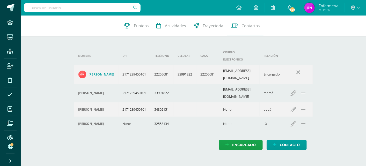
click at [110, 9] on input "text" at bounding box center [82, 7] width 116 height 9
drag, startPoint x: 110, startPoint y: 9, endPoint x: 125, endPoint y: 135, distance: 126.9
click at [113, 151] on html "Staff Estudiantes Estructura Inscripción Disciplina Asistencia Mis cursos Archi…" at bounding box center [183, 80] width 366 height 160
click at [93, 7] on input "text" at bounding box center [82, 7] width 116 height 9
type input "emilio arias"
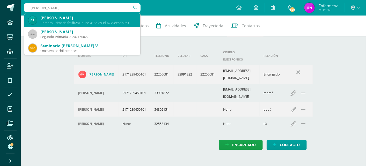
click at [71, 19] on div "Carlos Emilio Arias Siguí" at bounding box center [88, 17] width 96 height 5
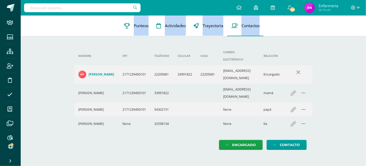
click at [71, 19] on div "9 Julio López 2024Z160131 Punteos Actividades Trayectoria Contactos" at bounding box center [193, 26] width 345 height 21
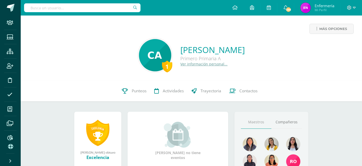
click at [194, 63] on link "Ver información personal..." at bounding box center [204, 64] width 47 height 5
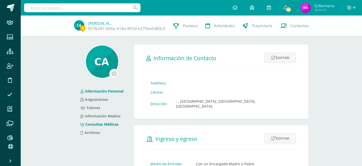
click at [108, 124] on link "Consultas Médicas" at bounding box center [99, 124] width 38 height 5
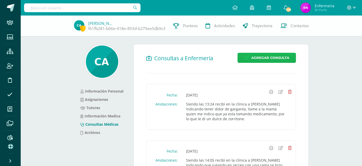
click at [261, 58] on span "Agregar Consulta" at bounding box center [270, 58] width 38 height 10
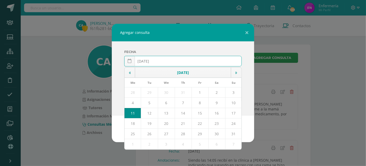
click at [151, 60] on input "2025-08-11" at bounding box center [182, 61] width 117 height 10
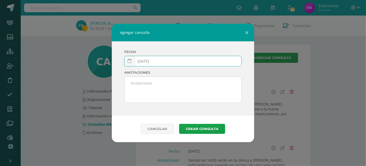
click at [160, 61] on input "2025-03-11" at bounding box center [182, 61] width 117 height 10
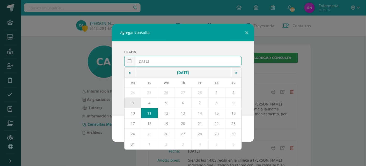
click at [132, 102] on td "3" at bounding box center [132, 103] width 17 height 10
type input "2025-03-03"
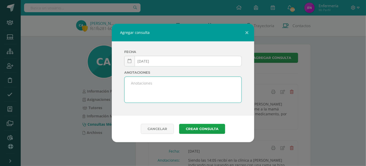
click at [143, 86] on textarea at bounding box center [182, 90] width 117 height 26
click at [235, 83] on textarea "Siendo las 08:50 recibí en la clínica a Emili indicando tener tos , por lo que …" at bounding box center [182, 90] width 117 height 26
click at [140, 88] on textarea "Siendo las 08:50 recibí en la clínica a Emili indicando tener tos, , por lo que…" at bounding box center [182, 90] width 117 height 26
click at [139, 88] on textarea "Siendo las 08:50 recibí en la clínica a Emili indicando tener tos, , por lo que…" at bounding box center [182, 90] width 117 height 26
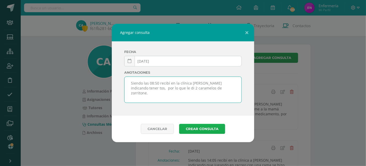
type textarea "Siendo las 08:50 recibí en la clínica a Emili indicando tener tos, por lo que l…"
click at [196, 129] on button "Crear consulta" at bounding box center [202, 129] width 46 height 10
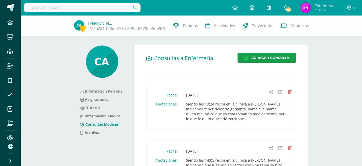
click at [90, 8] on input "text" at bounding box center [82, 7] width 116 height 9
type input "jose mateo castellanos"
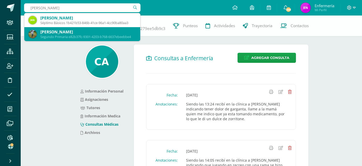
click at [79, 32] on div "José Matheo Castellanos Castro" at bounding box center [88, 31] width 96 height 5
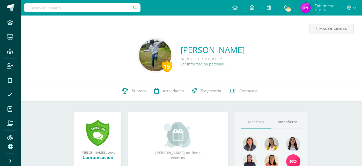
click at [181, 65] on link "Ver información personal..." at bounding box center [204, 64] width 47 height 5
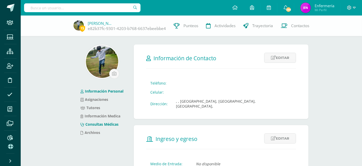
click at [109, 125] on link "Consultas Médicas" at bounding box center [99, 124] width 38 height 5
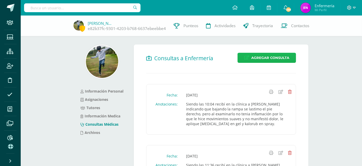
click at [267, 59] on span "Agregar Consulta" at bounding box center [270, 58] width 38 height 10
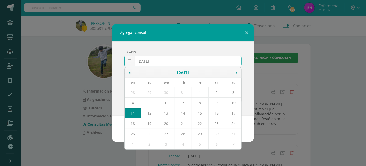
click at [150, 61] on input "2025-08-11" at bounding box center [182, 61] width 117 height 10
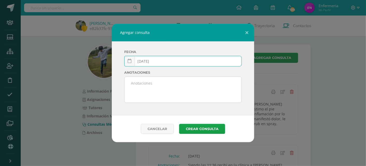
click at [156, 61] on input "2025-03-11" at bounding box center [182, 61] width 117 height 10
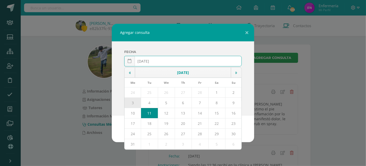
click at [132, 103] on td "3" at bounding box center [132, 103] width 17 height 10
type input "[DATE]"
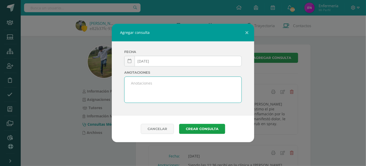
click at [145, 85] on textarea at bounding box center [182, 90] width 117 height 26
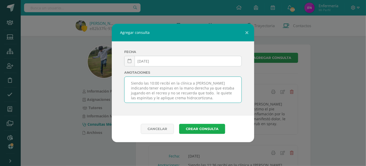
type textarea "Siendo las 10:00 recibí en la clínica a José Mateo indicando tener espinas en l…"
click at [203, 128] on button "Crear consulta" at bounding box center [202, 129] width 46 height 10
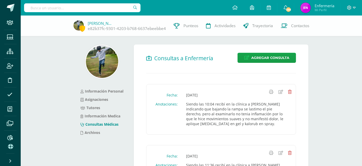
click at [77, 7] on input "text" at bounding box center [82, 7] width 116 height 9
type input "Emilio arias"
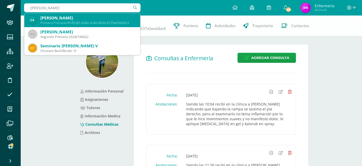
click at [59, 20] on div "[PERSON_NAME]" at bounding box center [88, 17] width 96 height 5
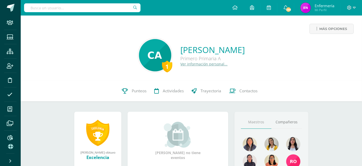
click at [192, 65] on link "Ver información personal..." at bounding box center [204, 64] width 47 height 5
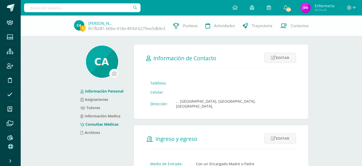
click at [103, 123] on link "Consultas Médicas" at bounding box center [99, 124] width 38 height 5
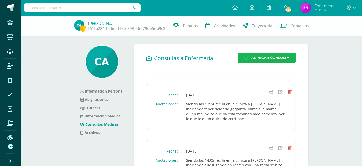
click at [272, 60] on span "Agregar Consulta" at bounding box center [270, 58] width 38 height 10
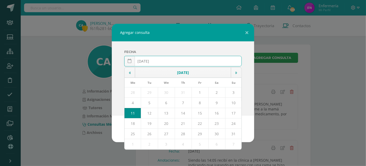
click at [150, 61] on input "2025-08-11" at bounding box center [182, 61] width 117 height 10
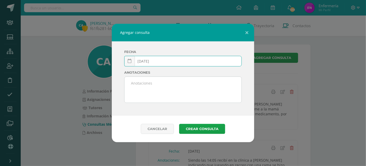
click at [157, 62] on input "2025-03-11" at bounding box center [182, 61] width 117 height 10
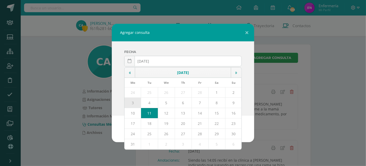
click at [134, 102] on td "3" at bounding box center [132, 103] width 17 height 10
type input "[DATE]"
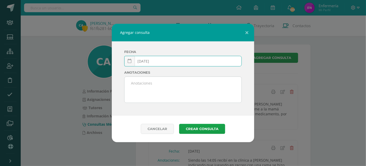
click at [127, 91] on textarea at bounding box center [182, 90] width 117 height 26
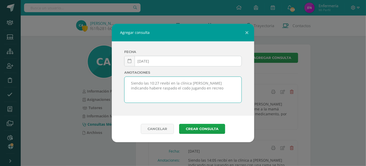
click at [164, 84] on textarea "Siendo las 10:27 revibí en la clínica aEMilio indicando habere raspado el codo …" at bounding box center [182, 90] width 117 height 26
click at [201, 84] on textarea "Siendo las 10:27 recibí en la clínica aEMilio indicando habere raspado el codo …" at bounding box center [182, 90] width 117 height 26
click at [232, 83] on textarea "Siendo las 10:27 recibí en la clínica a Emilio indicando habere raspado el codo…" at bounding box center [182, 90] width 117 height 26
click at [172, 89] on textarea "Siendo las 10:27 recibí en la clínica a Emilio indicando haberse raspado el cod…" at bounding box center [182, 90] width 117 height 26
click at [221, 88] on textarea "Siendo las 10:27 recibí en la clínica a Emilio indicando haberse raspado el cod…" at bounding box center [182, 90] width 117 height 26
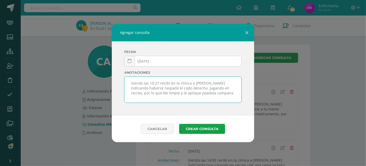
click at [184, 92] on textarea "Siendo las 10:27 recibí en la clínica a Emilio indicando haberse raspado el cod…" at bounding box center [182, 90] width 117 height 26
click at [187, 92] on textarea "Siendo las 10:27 recibí en la clínica a Emilio indicando haberse raspado el cod…" at bounding box center [182, 90] width 117 height 26
click at [140, 92] on textarea "Siendo las 10:27 recibí en la clínica a Emilio indicando haberse raspado el cod…" at bounding box center [182, 90] width 117 height 26
type textarea "Siendo las 10:27 recibí en la clínica a Emilio indicando haberse raspado el cod…"
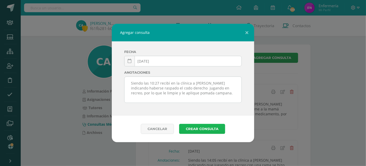
click at [206, 128] on button "Crear consulta" at bounding box center [202, 129] width 46 height 10
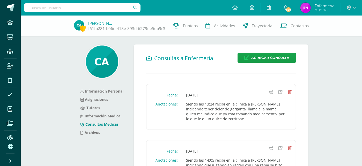
click at [59, 8] on input "text" at bounding box center [82, 7] width 116 height 9
type input "ana gracia herrera"
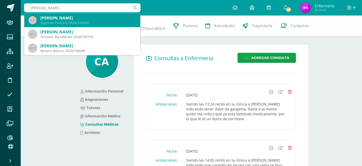
click at [52, 19] on div "Ana Gracia Herrera Ortega" at bounding box center [88, 17] width 96 height 5
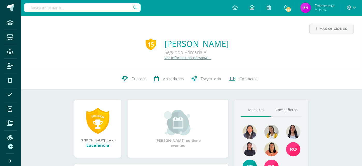
click at [168, 58] on link "Ver información personal..." at bounding box center [187, 57] width 47 height 5
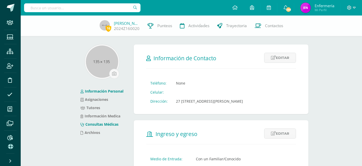
click at [113, 125] on link "Consultas Médicas" at bounding box center [99, 124] width 38 height 5
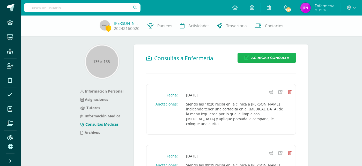
click at [259, 57] on span "Agregar Consulta" at bounding box center [270, 58] width 38 height 10
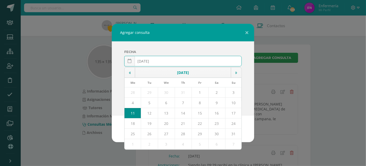
click at [151, 61] on input "[DATE]" at bounding box center [182, 61] width 117 height 10
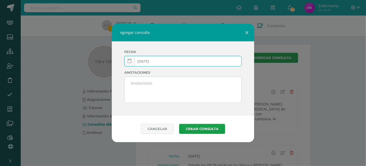
click at [155, 60] on input "[DATE]" at bounding box center [182, 61] width 117 height 10
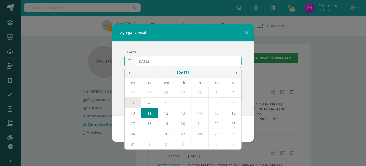
click at [130, 102] on td "3" at bounding box center [132, 103] width 17 height 10
type input "[DATE]"
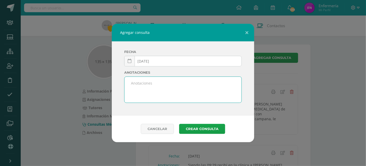
click at [139, 84] on textarea at bounding box center [182, 90] width 117 height 26
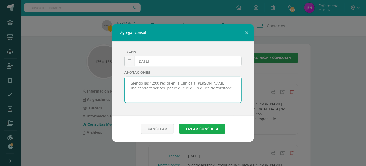
type textarea "Siendo las 12:00 recibí en la Clínica a [PERSON_NAME] indicando tener tos, por …"
click at [207, 130] on button "Crear consulta" at bounding box center [202, 129] width 46 height 10
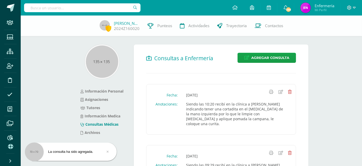
click at [120, 7] on input "text" at bounding box center [82, 7] width 116 height 9
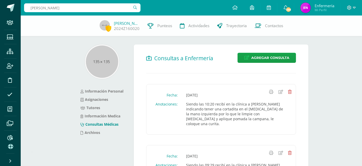
type input "lilyana oerez"
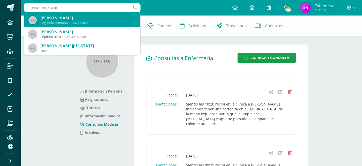
click at [64, 16] on div "Lyliana Pérez García" at bounding box center [88, 17] width 96 height 5
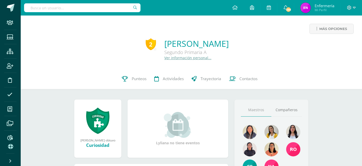
click at [179, 57] on link "Ver información personal..." at bounding box center [187, 57] width 47 height 5
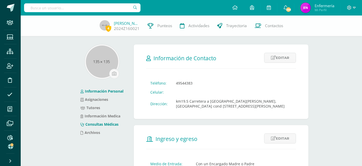
click at [115, 123] on link "Consultas Médicas" at bounding box center [99, 124] width 38 height 5
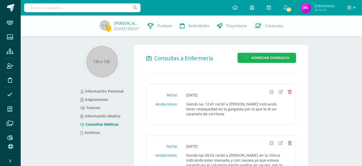
click at [263, 63] on link "Agregar Consulta" at bounding box center [266, 58] width 58 height 10
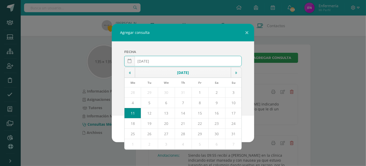
click at [151, 60] on input "[DATE]" at bounding box center [182, 61] width 117 height 10
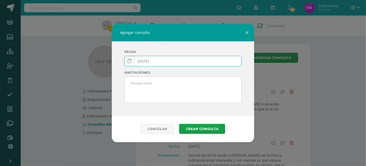
click at [159, 62] on input "2025-03-11" at bounding box center [182, 61] width 117 height 10
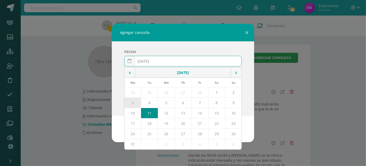
click at [132, 102] on td "3" at bounding box center [132, 103] width 17 height 10
type input "2025-03-03"
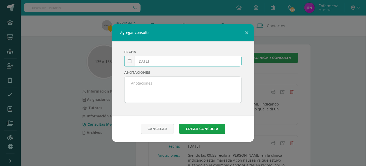
click at [135, 92] on textarea at bounding box center [182, 90] width 117 height 26
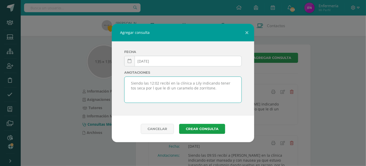
click at [146, 88] on textarea "Siendo las 12:02 recibí en la clínica a Lily indicando tener tos seca por l que…" at bounding box center [182, 90] width 117 height 26
type textarea "Siendo las 12:02 recibí en la clínica a Lily indicando tener tos seca por ol qu…"
click at [209, 129] on button "Crear consulta" at bounding box center [202, 129] width 46 height 10
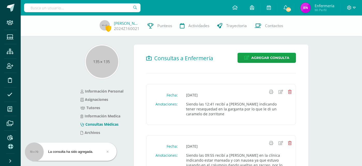
click at [93, 7] on input "text" at bounding box center [82, 7] width 116 height 9
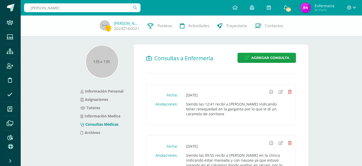
type input "camila gudiel"
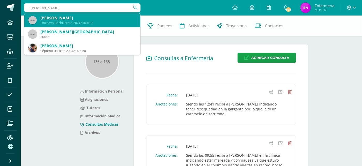
click at [69, 17] on div "Camila Gudiel Castaneda" at bounding box center [88, 17] width 96 height 5
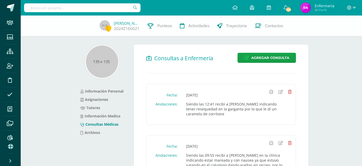
click at [69, 17] on div "Lyliana Pérez 2024Z160021 Punteos Actividades Trayectoria Contactos" at bounding box center [181, 26] width 362 height 21
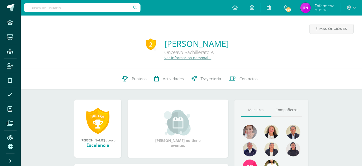
click at [171, 59] on link "Ver información personal..." at bounding box center [187, 57] width 47 height 5
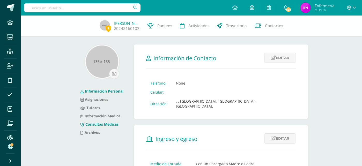
click at [107, 124] on link "Consultas Médicas" at bounding box center [99, 124] width 38 height 5
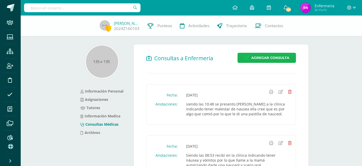
click at [263, 61] on span "Agregar Consulta" at bounding box center [270, 58] width 38 height 10
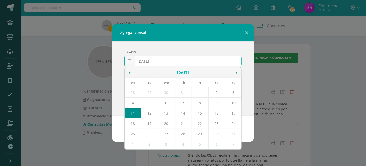
click at [151, 59] on input "[DATE]" at bounding box center [182, 61] width 117 height 10
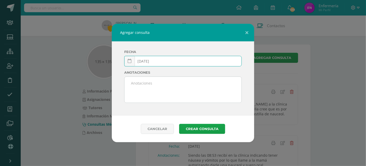
click at [159, 60] on input "2025-03-11" at bounding box center [182, 61] width 117 height 10
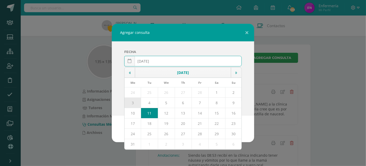
click at [132, 102] on td "3" at bounding box center [132, 103] width 17 height 10
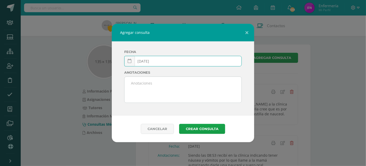
type input "[DATE]"
click at [143, 89] on textarea at bounding box center [182, 90] width 117 height 26
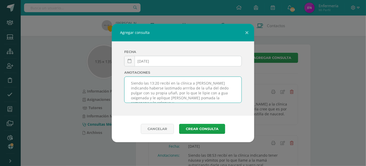
scroll to position [3, 0]
click at [177, 89] on textarea "Siendo las 13:20 recibí en la clínica a Camila indicando haberse lastimado arri…" at bounding box center [182, 90] width 117 height 26
click at [167, 94] on textarea "Siendo las 13:20 recibí en la clínica a Camila indicando haberse lastimado arri…" at bounding box center [182, 90] width 117 height 26
click at [200, 95] on textarea "Siendo las 13:20 recibí en la clínica a Camila indicando haberse lastimado arri…" at bounding box center [182, 90] width 117 height 26
click at [151, 89] on textarea "Siendo las 13:20 recibí en la clínica a Camila indicando haberse lastimado arri…" at bounding box center [182, 90] width 117 height 26
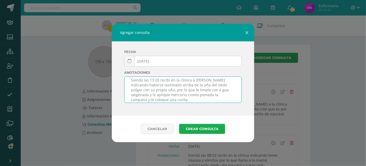
type textarea "Siendo las 13:20 recibí en la clínica a Camila indicando haberse lastimado arri…"
click at [201, 129] on button "Crear consulta" at bounding box center [202, 129] width 46 height 10
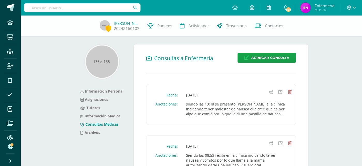
click at [78, 10] on input "text" at bounding box center [82, 7] width 116 height 9
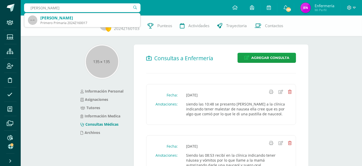
type input "[PERSON_NAME]"
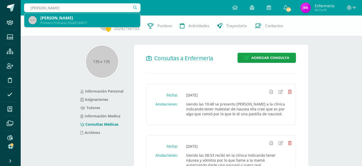
click at [72, 23] on div "Primero Primaria 2024Z160017" at bounding box center [88, 23] width 96 height 4
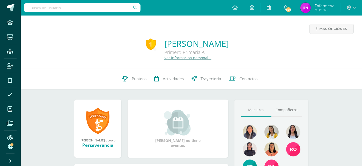
click at [164, 59] on link "Ver información personal..." at bounding box center [187, 57] width 47 height 5
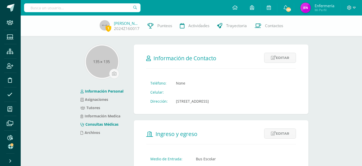
click at [112, 125] on link "Consultas Médicas" at bounding box center [99, 124] width 38 height 5
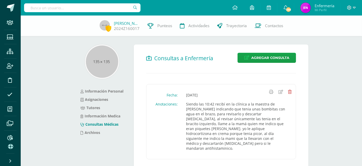
click at [109, 126] on link "Consultas Médicas" at bounding box center [99, 124] width 38 height 5
click at [108, 125] on link "Consultas Médicas" at bounding box center [99, 124] width 38 height 5
click at [275, 60] on span "Agregar Consulta" at bounding box center [270, 58] width 38 height 10
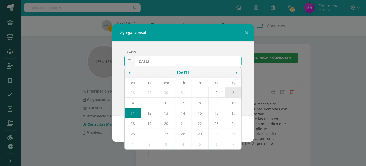
click at [236, 95] on td "3" at bounding box center [233, 92] width 17 height 10
type input "2025-08-03"
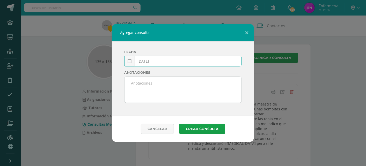
click at [174, 63] on input "2025-08-03" at bounding box center [182, 61] width 117 height 10
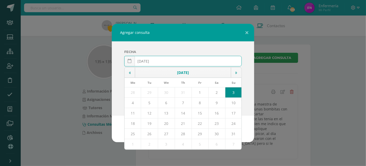
click at [231, 93] on td "3" at bounding box center [233, 92] width 17 height 10
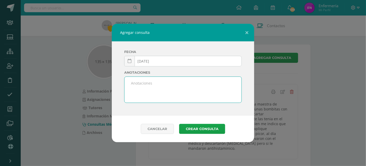
click at [142, 96] on textarea at bounding box center [182, 90] width 117 height 26
click at [143, 96] on textarea at bounding box center [182, 90] width 117 height 26
click at [155, 84] on textarea at bounding box center [182, 90] width 117 height 26
click at [152, 83] on textarea at bounding box center [182, 90] width 117 height 26
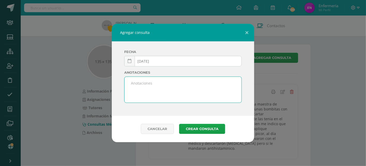
click at [137, 85] on textarea at bounding box center [182, 90] width 117 height 26
click at [149, 83] on textarea "Siendo oas" at bounding box center [182, 90] width 117 height 26
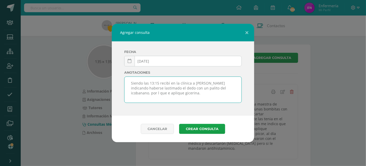
click at [194, 83] on textarea "Siendo las 13:15 recibí en la clínica a emma indicando haberse lastimado el ded…" at bounding box center [182, 90] width 117 height 26
click at [206, 88] on textarea "Siendo las 13:15 recibí en la clínica a Emma indicando haberse lastimado el ded…" at bounding box center [182, 90] width 117 height 26
click at [209, 88] on textarea "Siendo las 13:15 recibí en la clínica a Emma indicando haberse lastimado el ded…" at bounding box center [182, 90] width 117 height 26
click at [230, 88] on textarea "Siendo las 13:15 recibí en la clínica a Emma indicando haberse lastimado el ded…" at bounding box center [182, 90] width 117 height 26
click at [234, 89] on textarea "Siendo las 13:15 recibí en la clínica a Emma indicando haberse lastimado el ded…" at bounding box center [182, 90] width 117 height 26
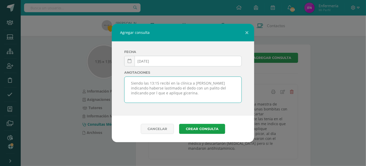
click at [231, 88] on textarea "Siendo las 13:15 recibí en la clínica a Emma indicando haberse lastimado el ded…" at bounding box center [182, 90] width 117 height 26
click at [137, 92] on textarea "Siendo las 13:15 recibí en la clínica a Emma indicando haberse lastimado el ded…" at bounding box center [182, 90] width 117 height 26
click at [157, 92] on textarea "Siendo las 13:15 recibí en la clínica a Emma indicando haberse lastimado el ded…" at bounding box center [182, 90] width 117 height 26
click at [137, 92] on textarea "Siendo las 13:15 recibí en la clínica a Emma indicando haberse lastimado el ded…" at bounding box center [182, 90] width 117 height 26
click at [140, 92] on textarea "Siendo las 13:15 recibí en la clínica a Emma indicando haberse lastimado el ded…" at bounding box center [182, 90] width 117 height 26
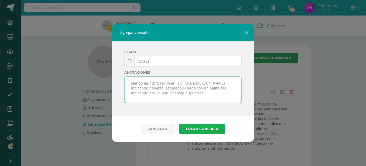
type textarea "Siendo las 13:15 recibí en la clínica a Emma indicando haberse lastimado el ded…"
click at [208, 131] on button "Crear consulta" at bounding box center [202, 129] width 46 height 10
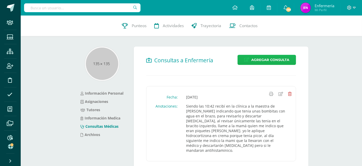
click at [263, 60] on span "Agregar Consulta" at bounding box center [270, 60] width 38 height 10
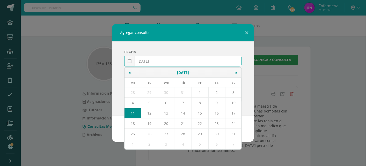
click at [151, 61] on input "[DATE]" at bounding box center [182, 61] width 117 height 10
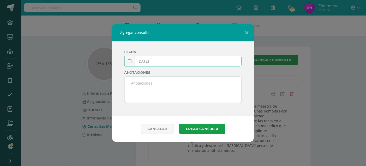
click at [155, 63] on input "2025-03-11" at bounding box center [182, 61] width 117 height 10
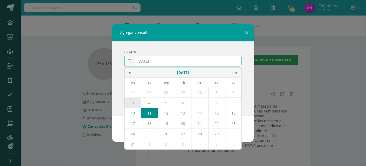
click at [134, 102] on td "3" at bounding box center [132, 103] width 17 height 10
type input "2025-03-03"
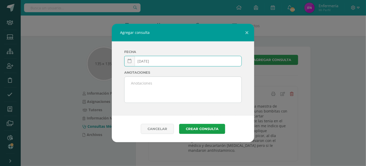
click at [144, 90] on textarea at bounding box center [182, 90] width 117 height 26
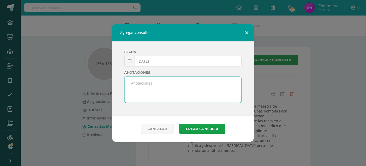
click at [246, 29] on button at bounding box center [246, 33] width 15 height 18
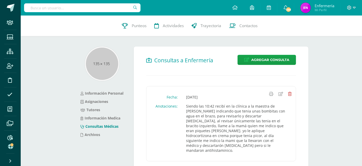
click at [115, 8] on input "text" at bounding box center [82, 7] width 116 height 9
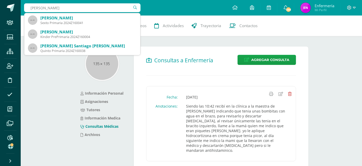
type input "matias lacan"
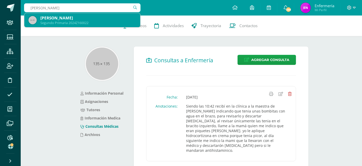
click at [69, 19] on div "Julio Mathias Lacan Cabrera" at bounding box center [88, 17] width 96 height 5
click at [69, 19] on div "Emma Velásquez 2024Z160017 Punteos Actividades Trayectoria Contactos" at bounding box center [191, 26] width 341 height 21
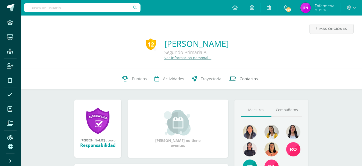
click at [251, 80] on span "Contactos" at bounding box center [249, 78] width 18 height 5
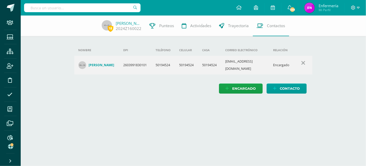
drag, startPoint x: 251, startPoint y: 111, endPoint x: 248, endPoint y: 114, distance: 4.2
drag, startPoint x: 247, startPoint y: 114, endPoint x: 76, endPoint y: 73, distance: 176.0
click at [76, 73] on div "Nombre DPI Teléfono Celular Casa Correo electrónico Relación [PERSON_NAME] 2603…" at bounding box center [193, 61] width 242 height 34
